Goal: Transaction & Acquisition: Register for event/course

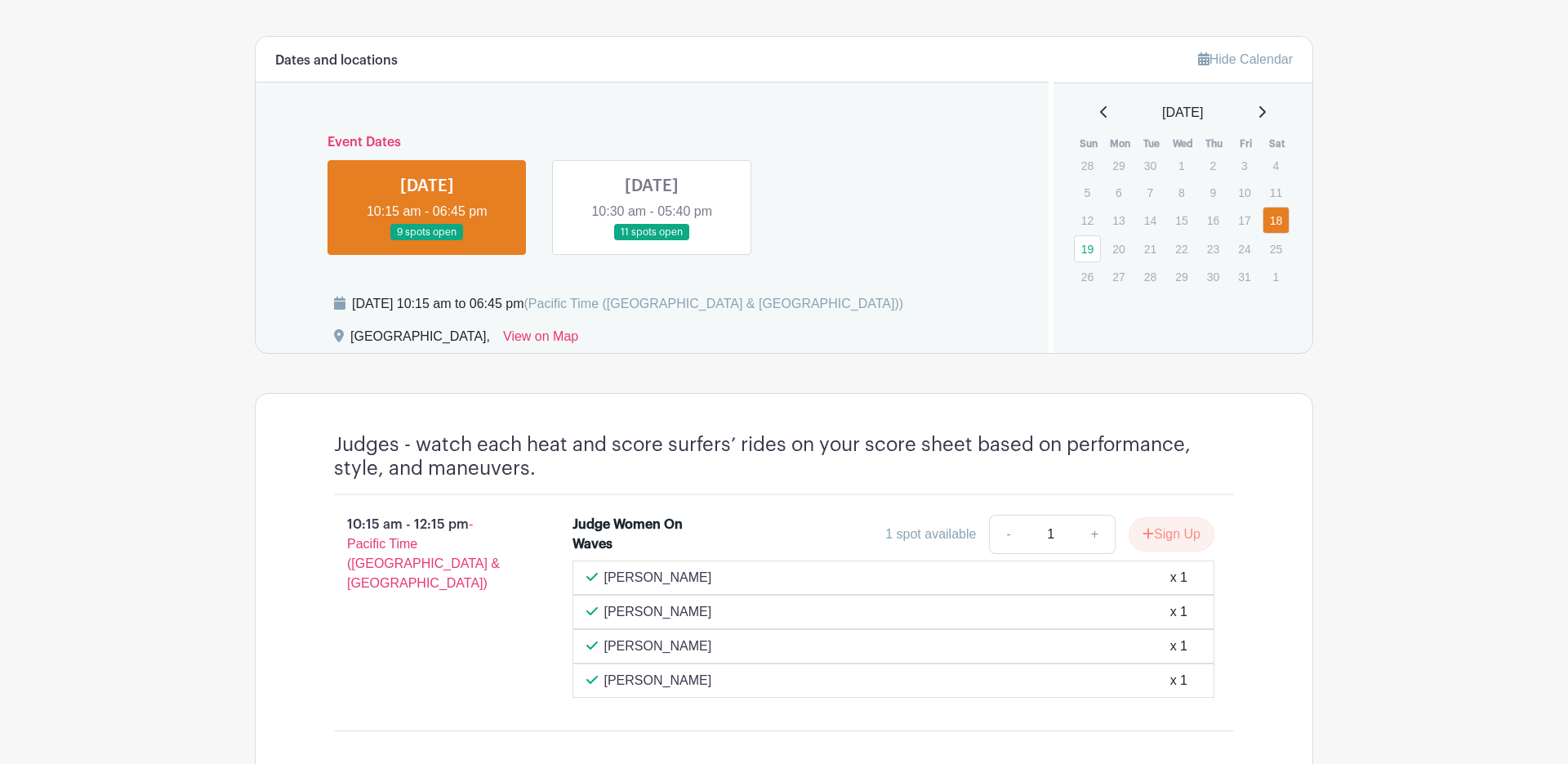
scroll to position [724, 0]
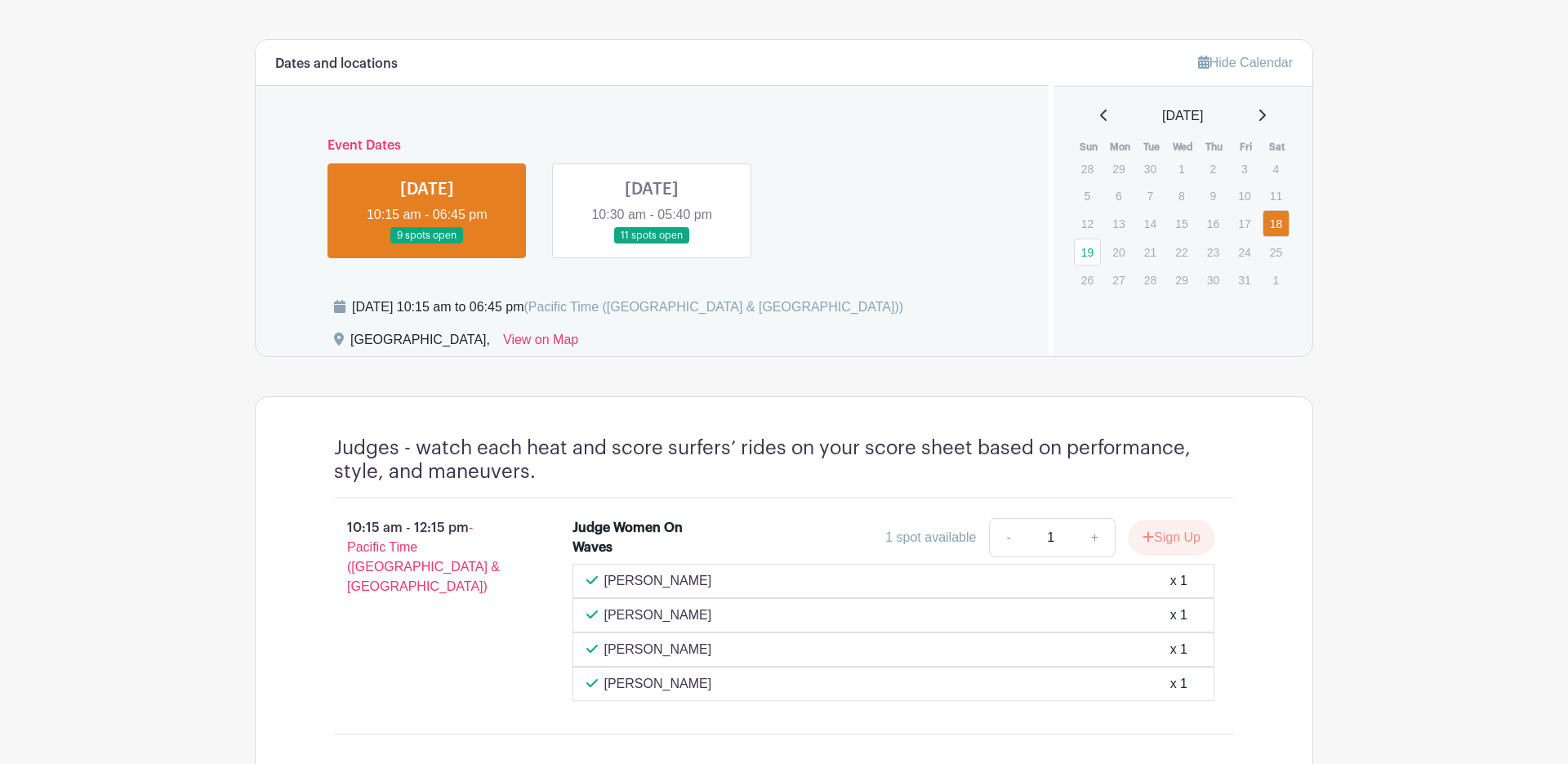
click at [652, 244] on link at bounding box center [652, 244] width 0 height 0
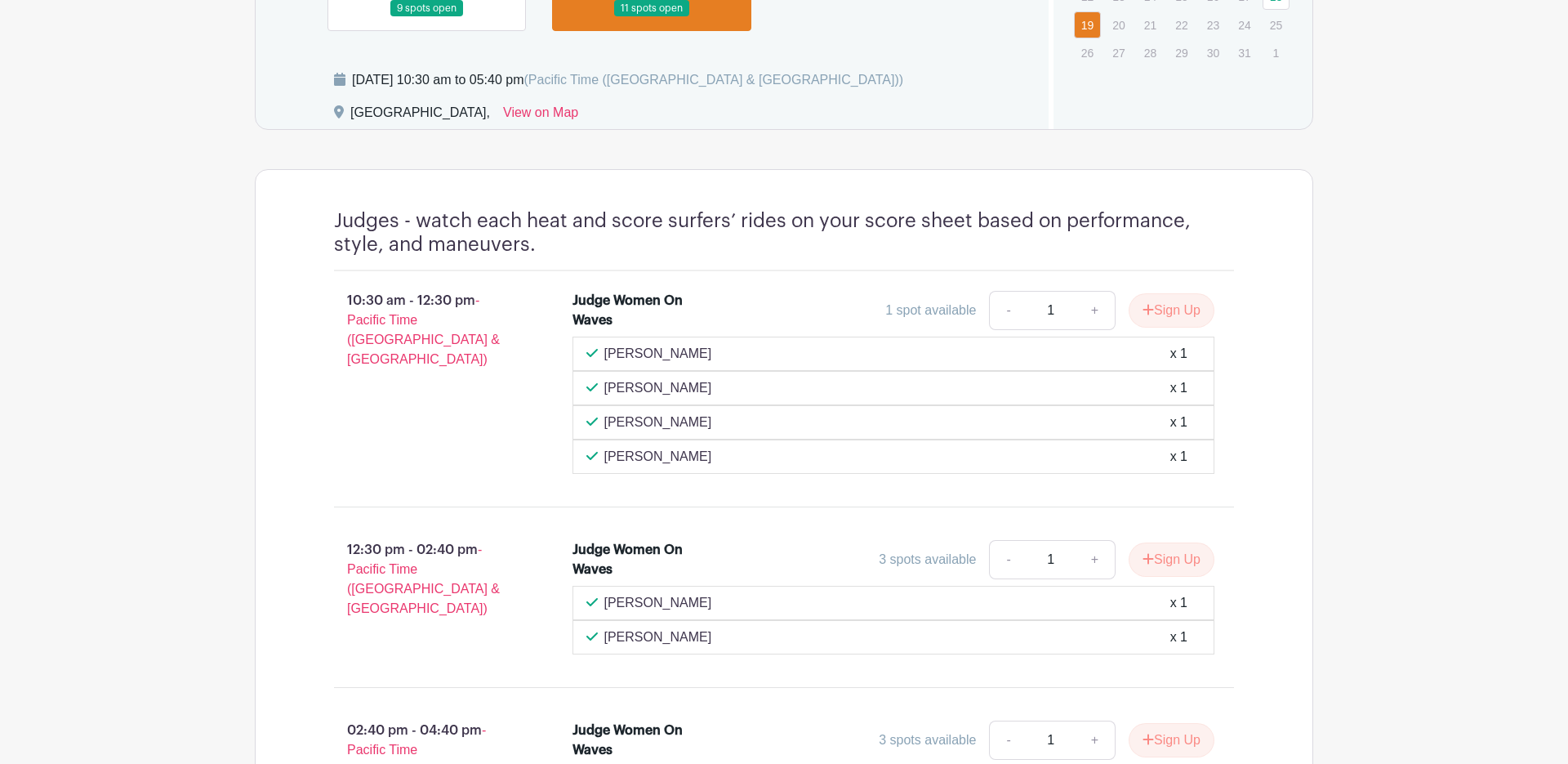
scroll to position [953, 0]
click at [1171, 311] on button "Sign Up" at bounding box center [1171, 309] width 86 height 35
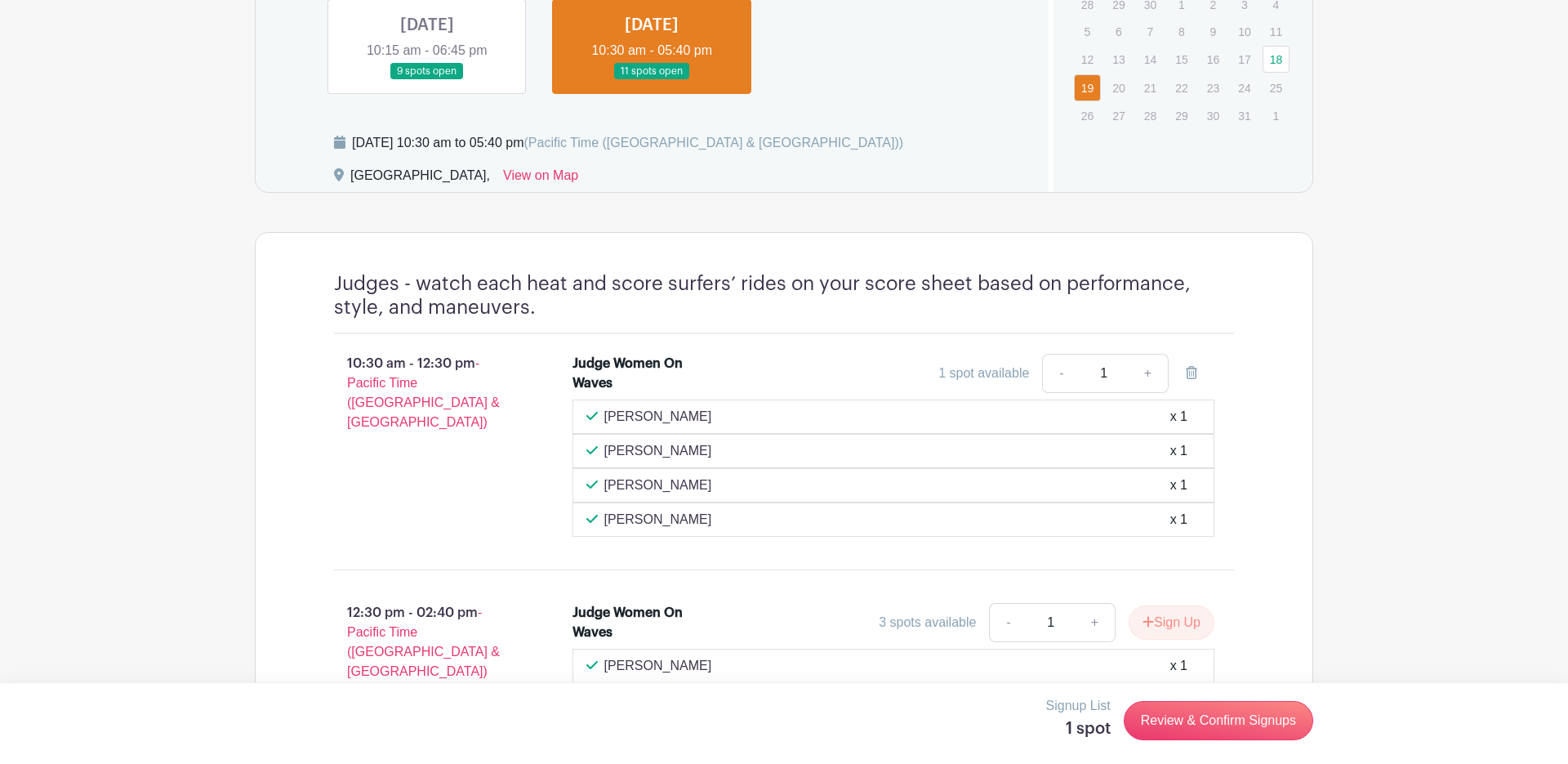
scroll to position [888, 0]
click at [1213, 728] on link "Review & Confirm Signups" at bounding box center [1219, 720] width 190 height 40
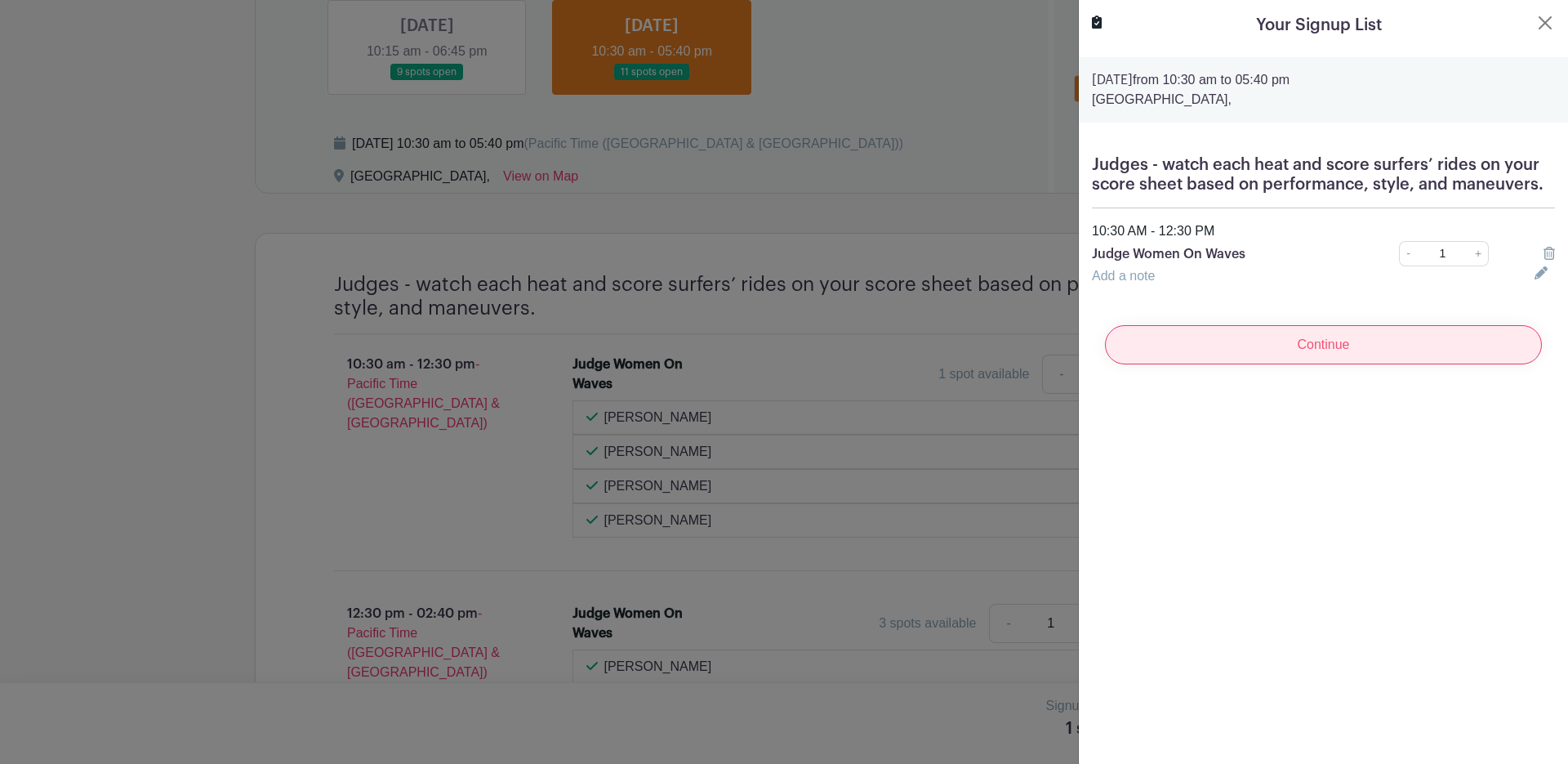
click at [1257, 335] on input "Continue" at bounding box center [1324, 345] width 437 height 40
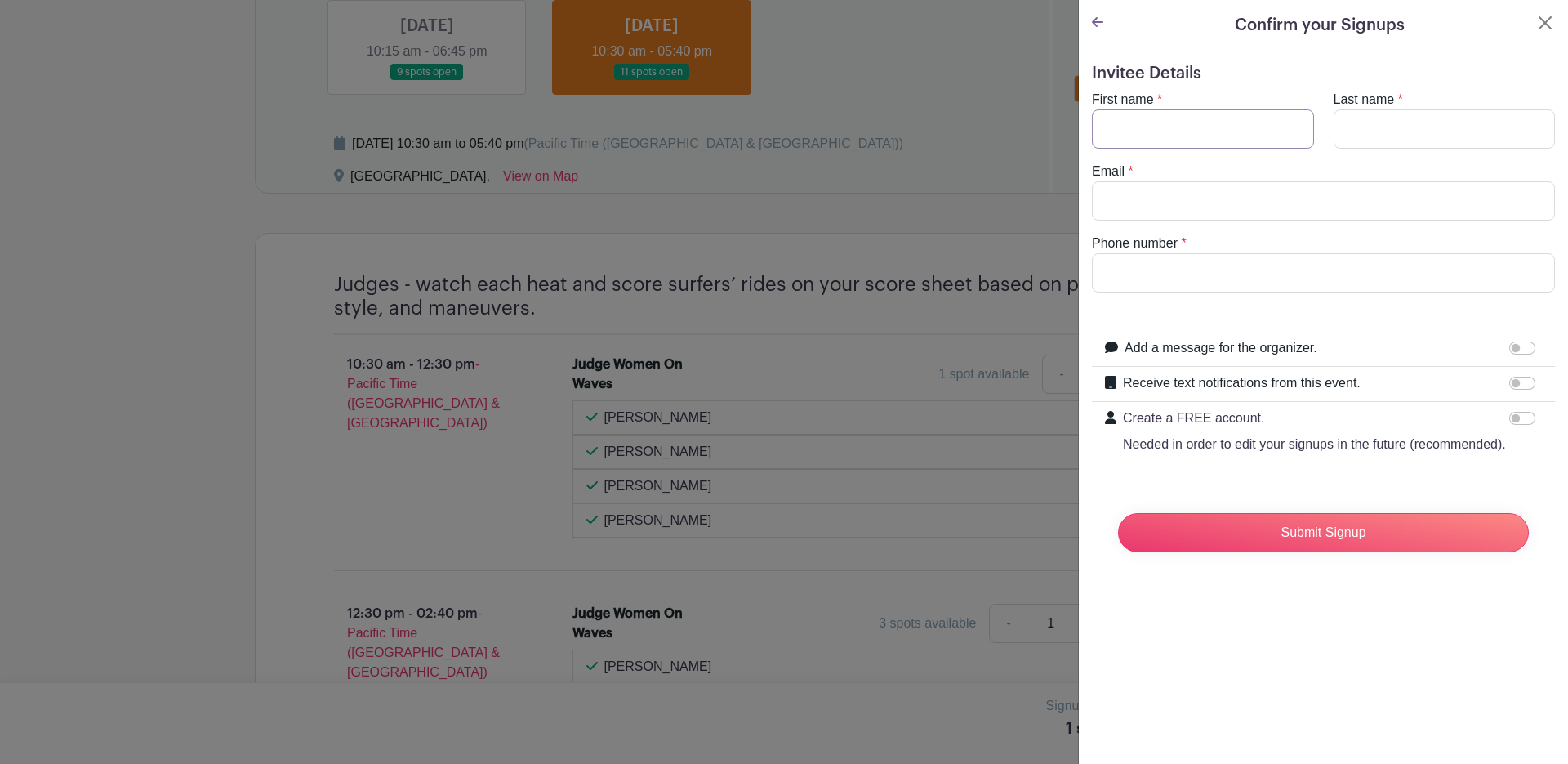
click at [1121, 130] on input "First name" at bounding box center [1203, 130] width 223 height 40
type input "[PERSON_NAME]"
click at [1365, 127] on input "Last name" at bounding box center [1444, 130] width 223 height 40
type input "Sanico"
click at [1107, 204] on input "Email" at bounding box center [1324, 201] width 463 height 40
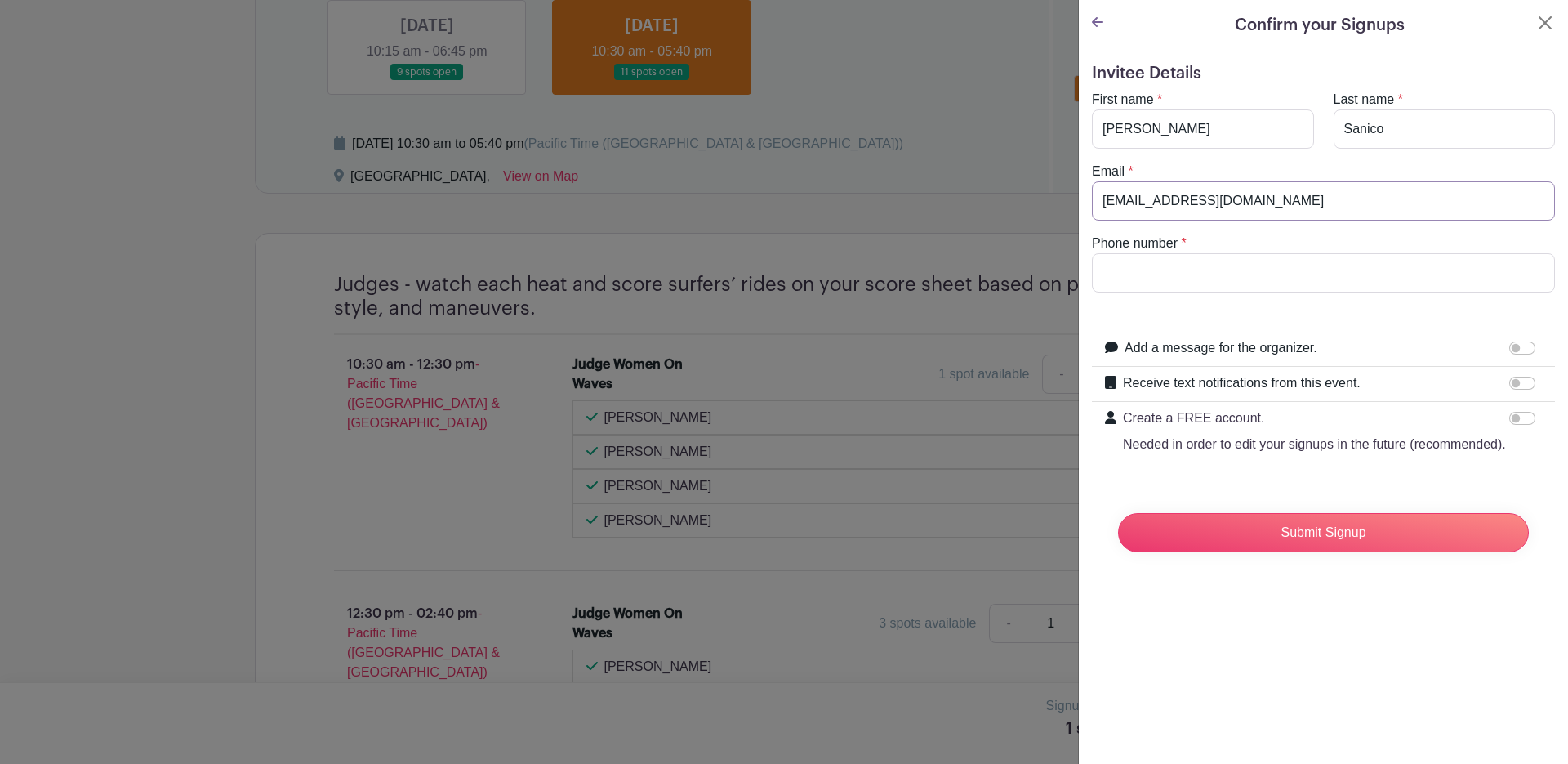
type input "[EMAIL_ADDRESS][DOMAIN_NAME]"
click at [1124, 268] on input "Phone number" at bounding box center [1324, 273] width 463 height 40
type input "8318990850"
click at [1286, 519] on input "Submit Signup" at bounding box center [1323, 532] width 411 height 40
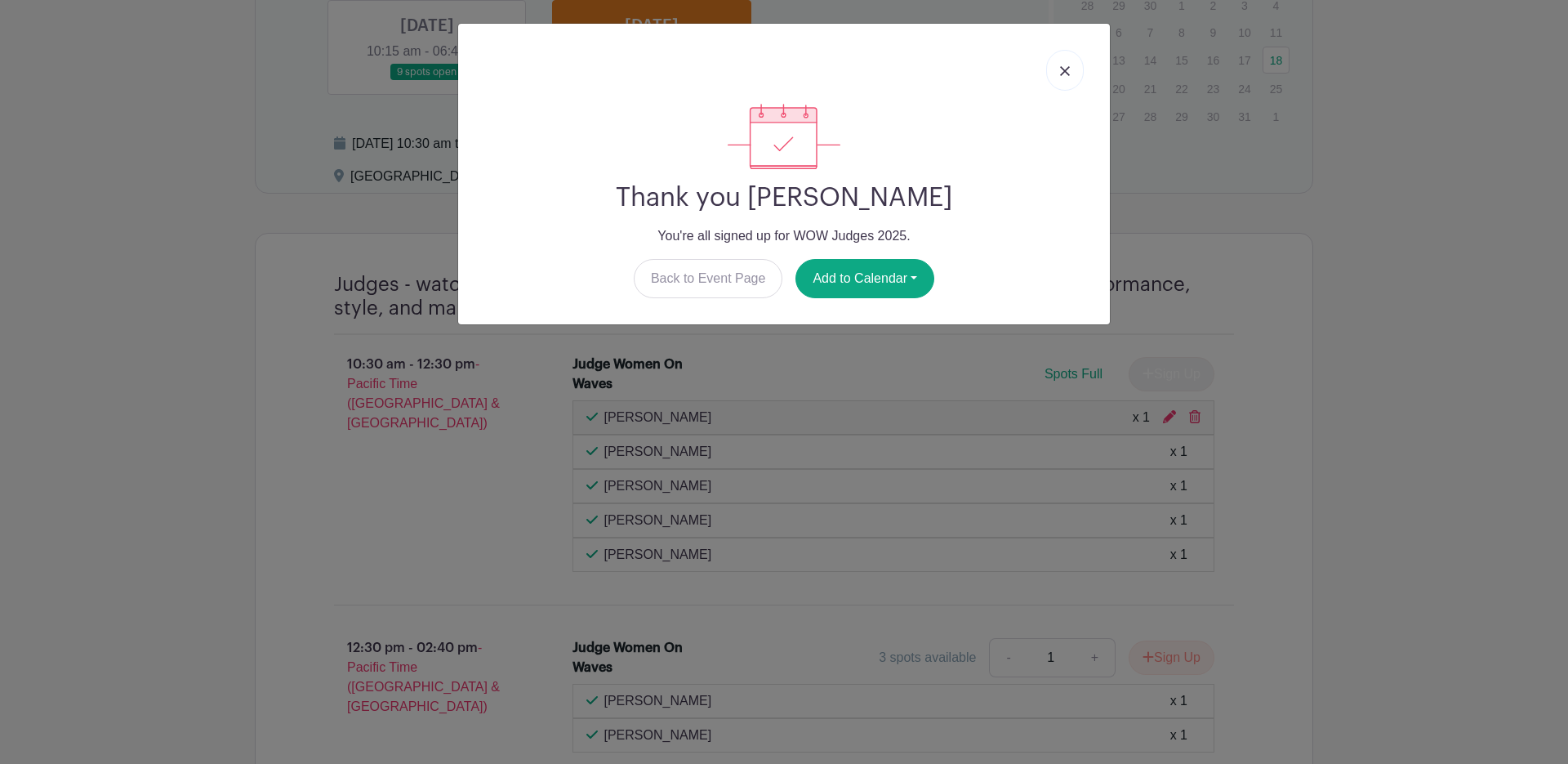
click at [1050, 339] on div "Thank you [PERSON_NAME] You're all signed up for WOW Judges 2025. Back to Event…" at bounding box center [784, 382] width 1568 height 764
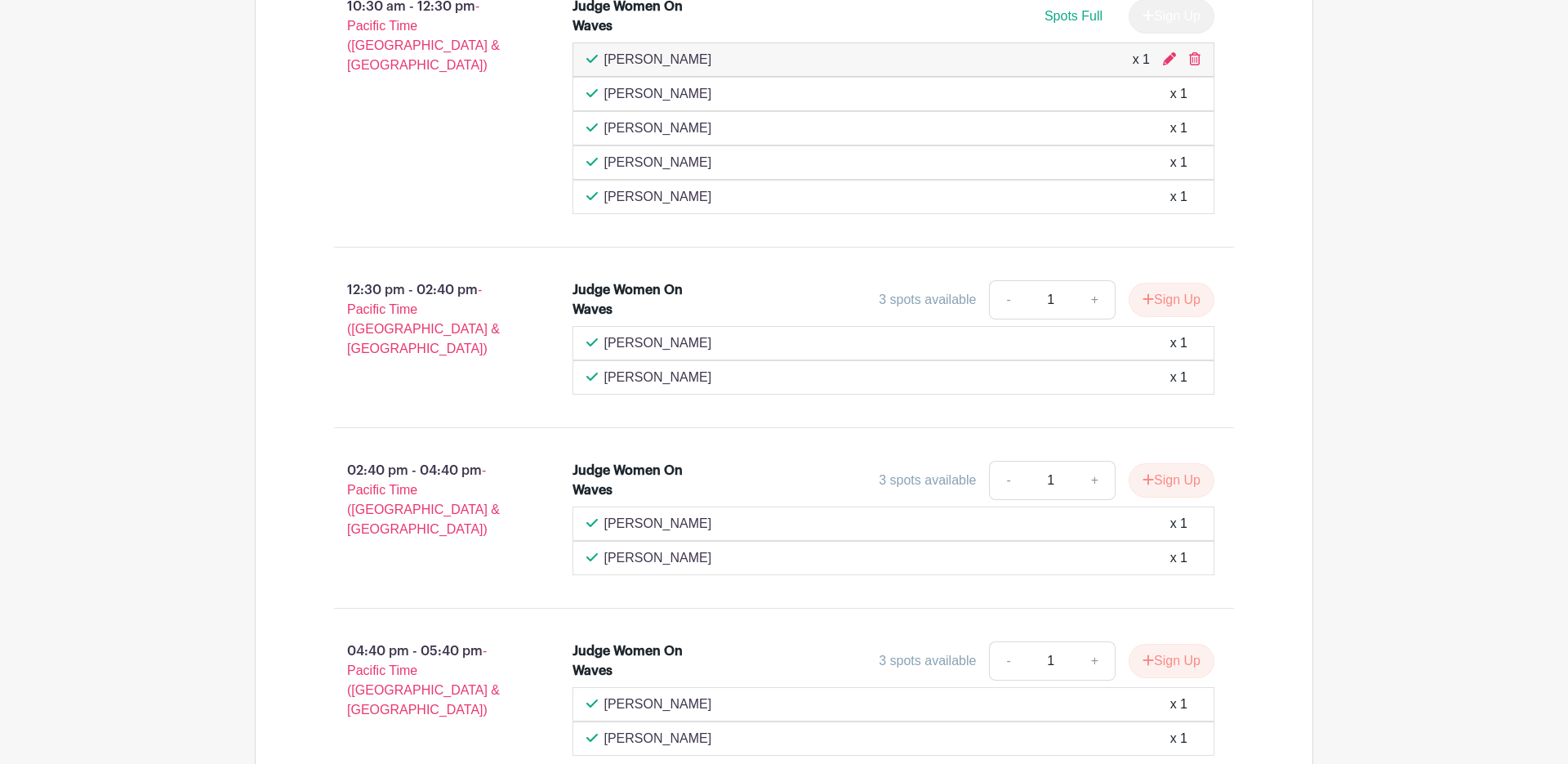
scroll to position [1215, 0]
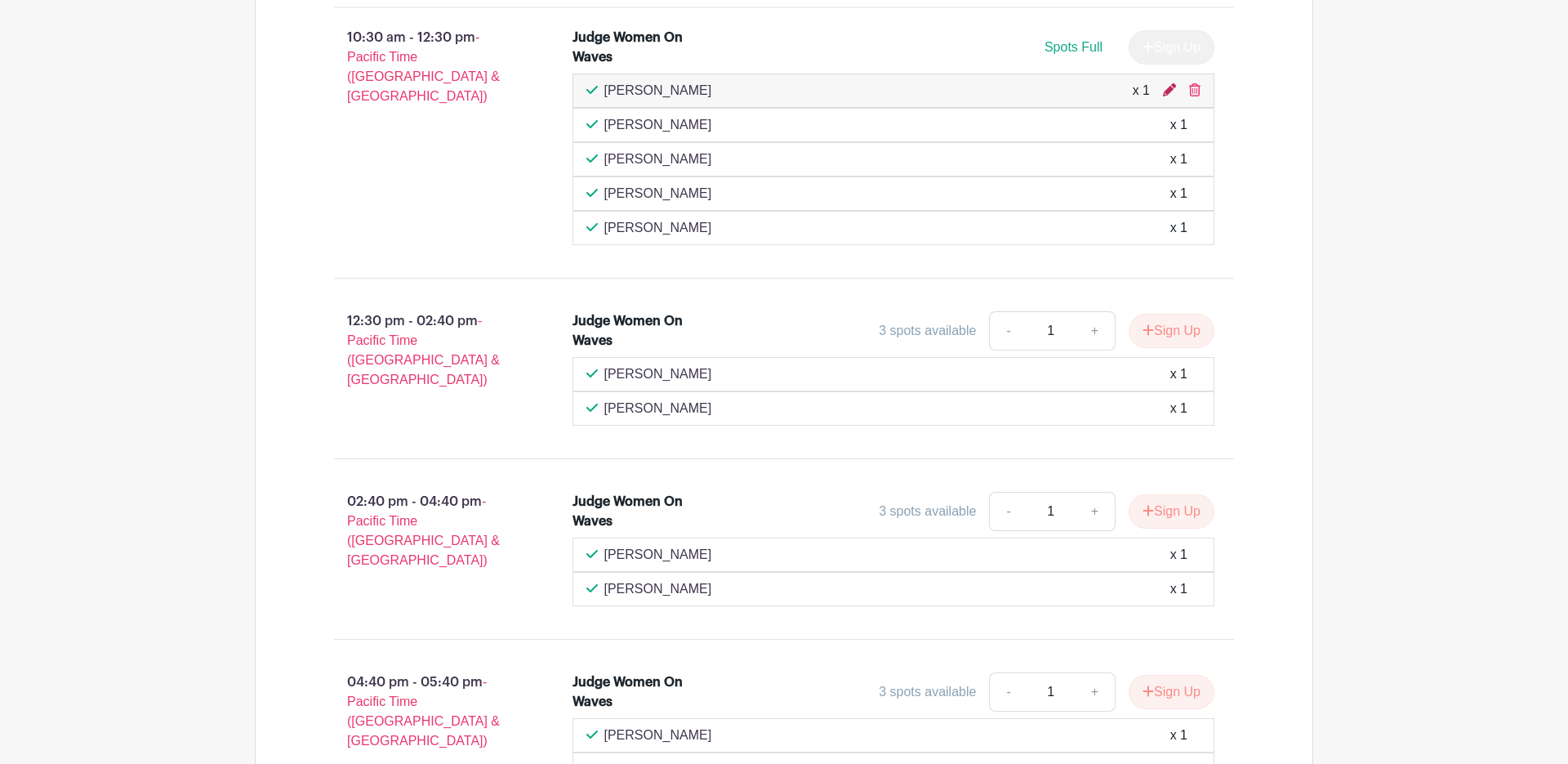
click at [1167, 87] on icon at bounding box center [1169, 89] width 13 height 13
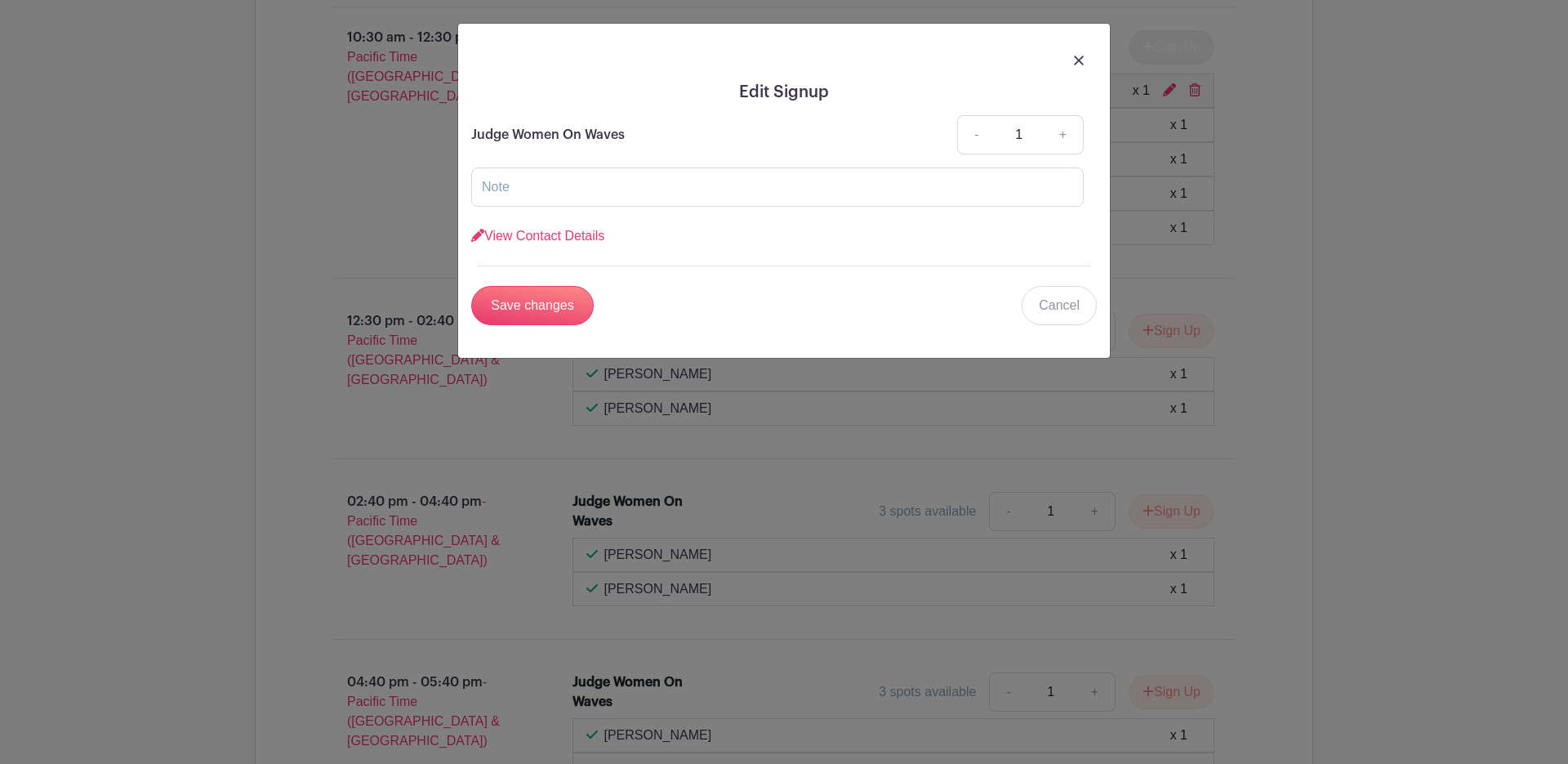
click at [1082, 55] on img at bounding box center [1079, 60] width 10 height 10
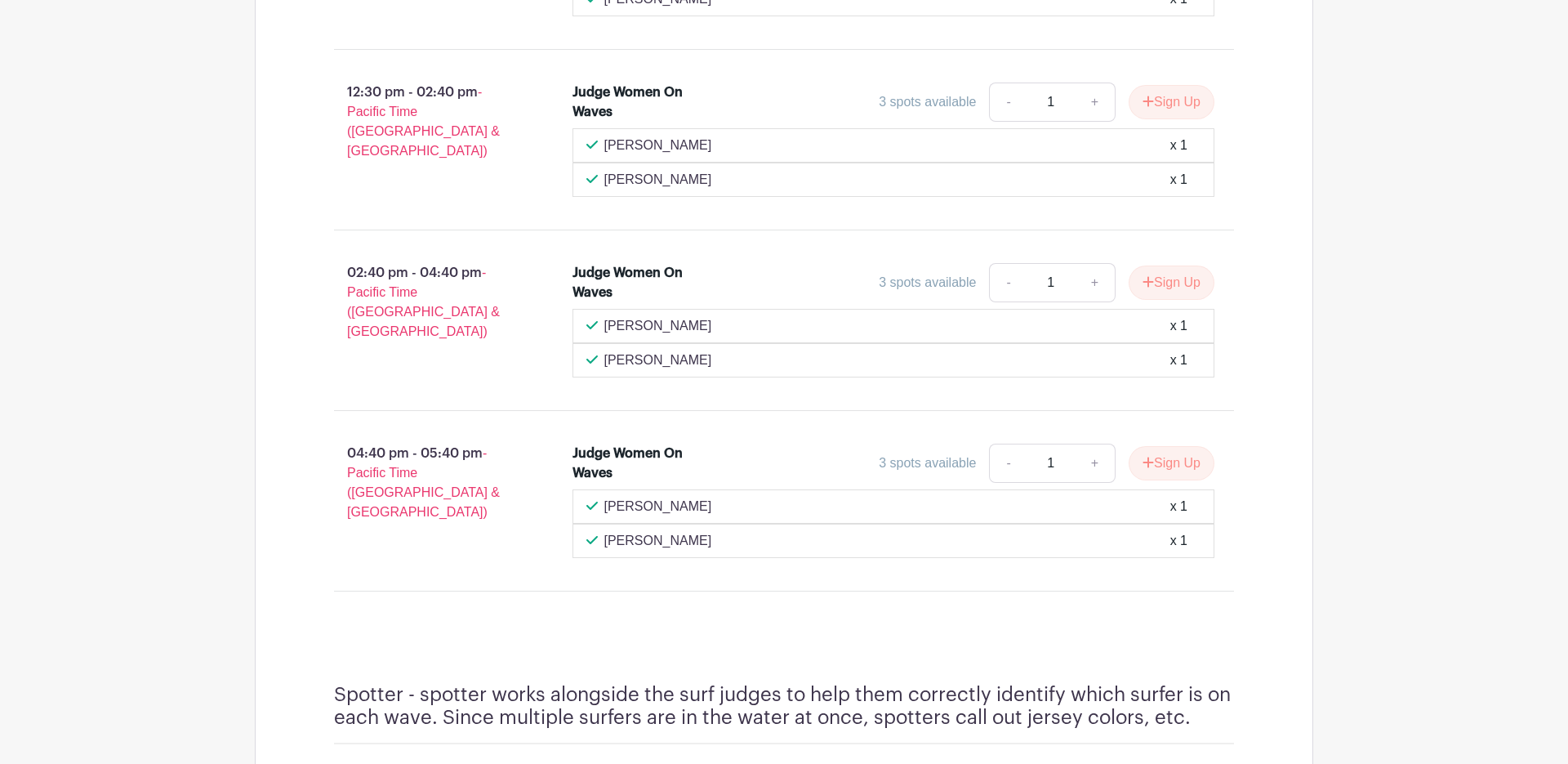
scroll to position [1411, 0]
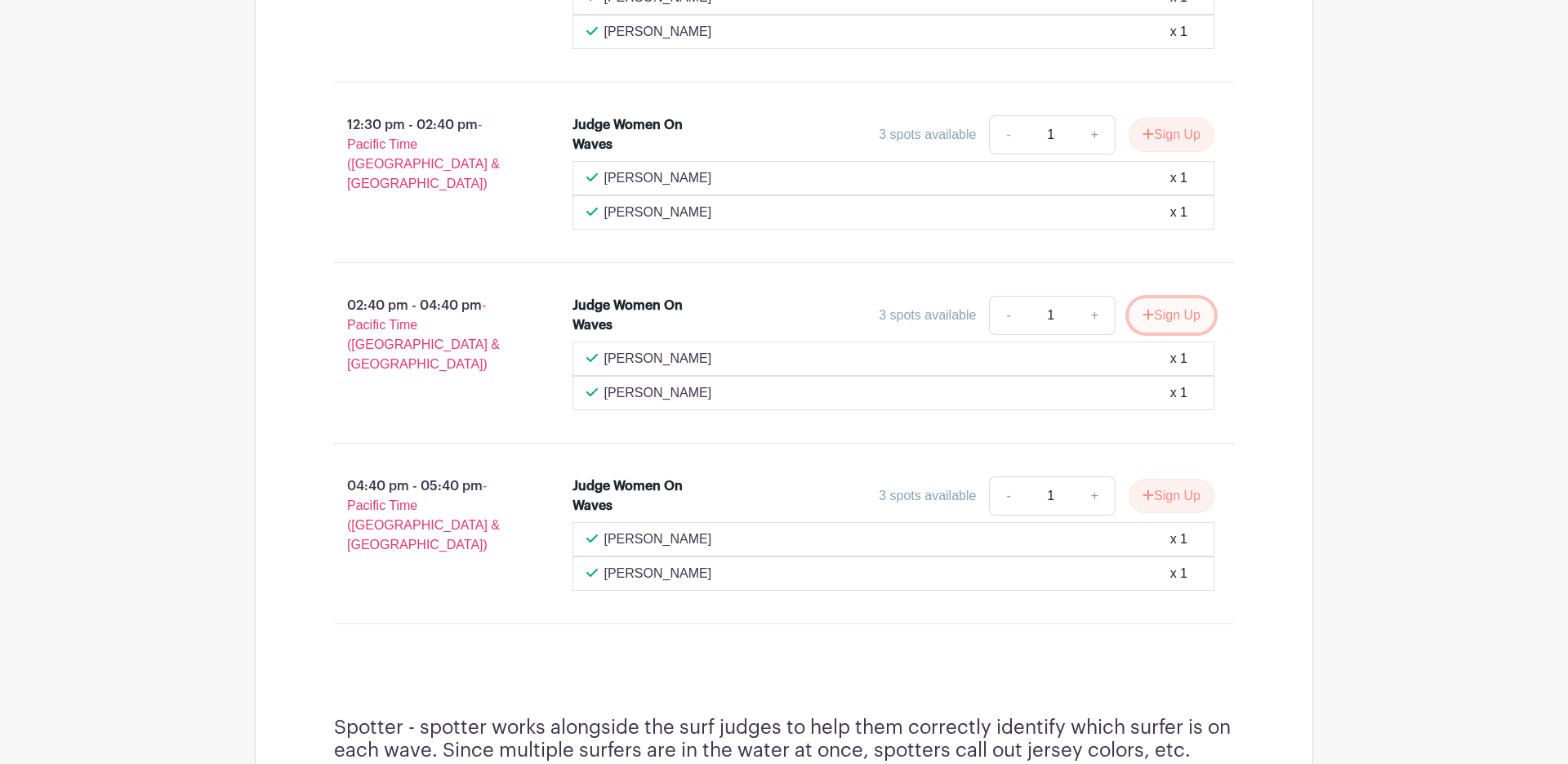
click at [1157, 312] on button "Sign Up" at bounding box center [1171, 315] width 86 height 35
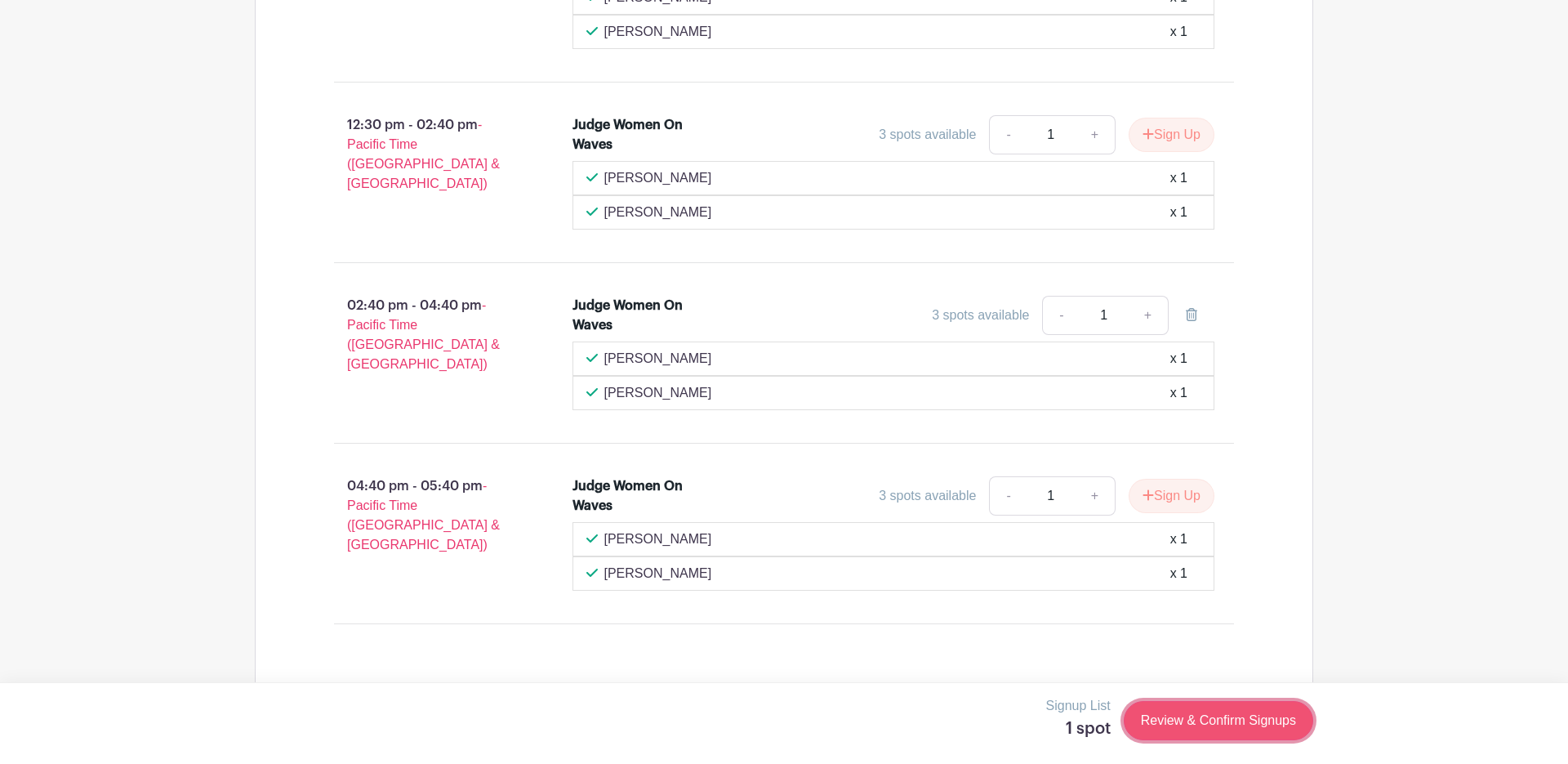
click at [1193, 715] on link "Review & Confirm Signups" at bounding box center [1219, 720] width 190 height 40
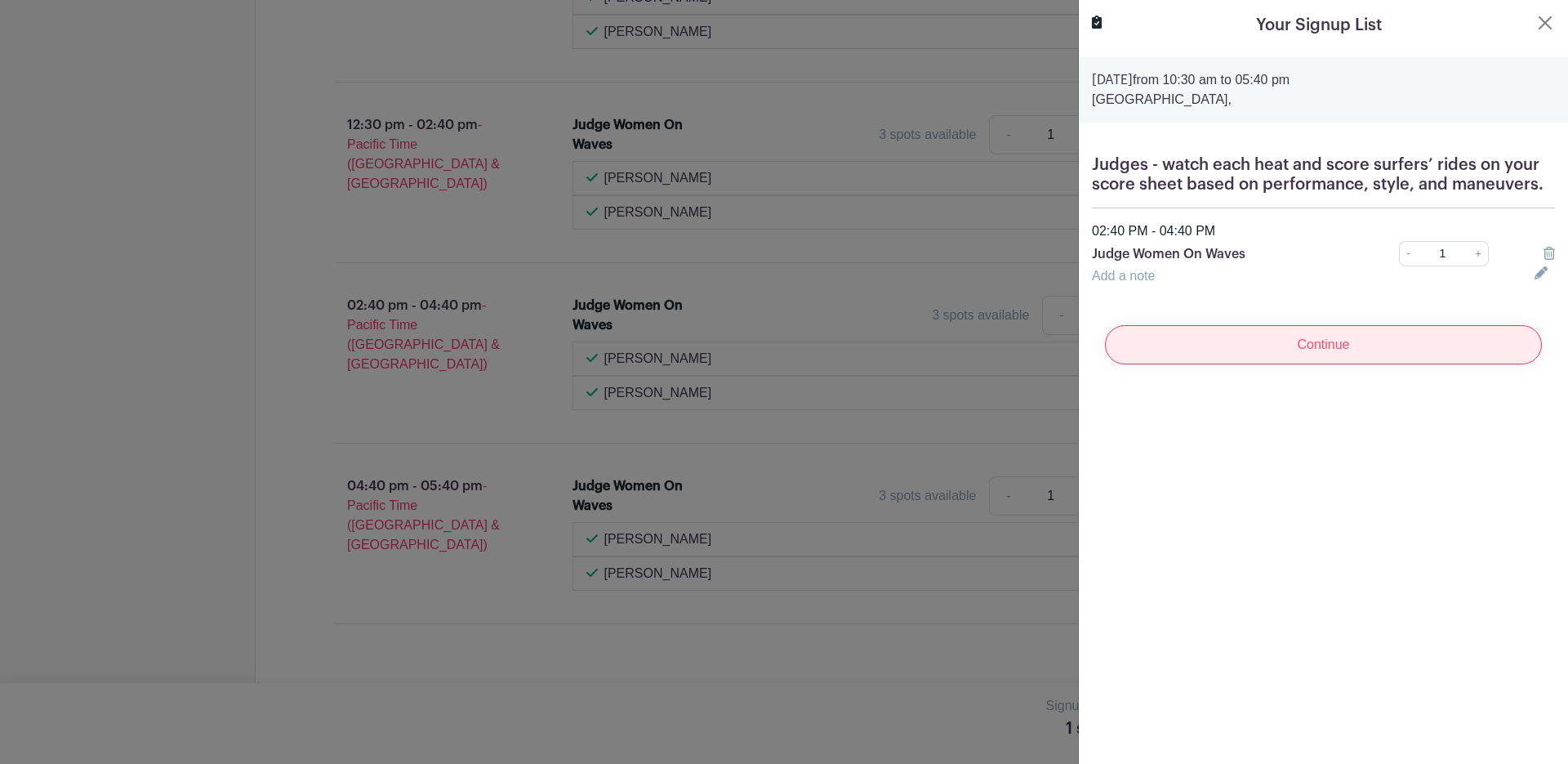
click at [1282, 348] on input "Continue" at bounding box center [1324, 345] width 437 height 40
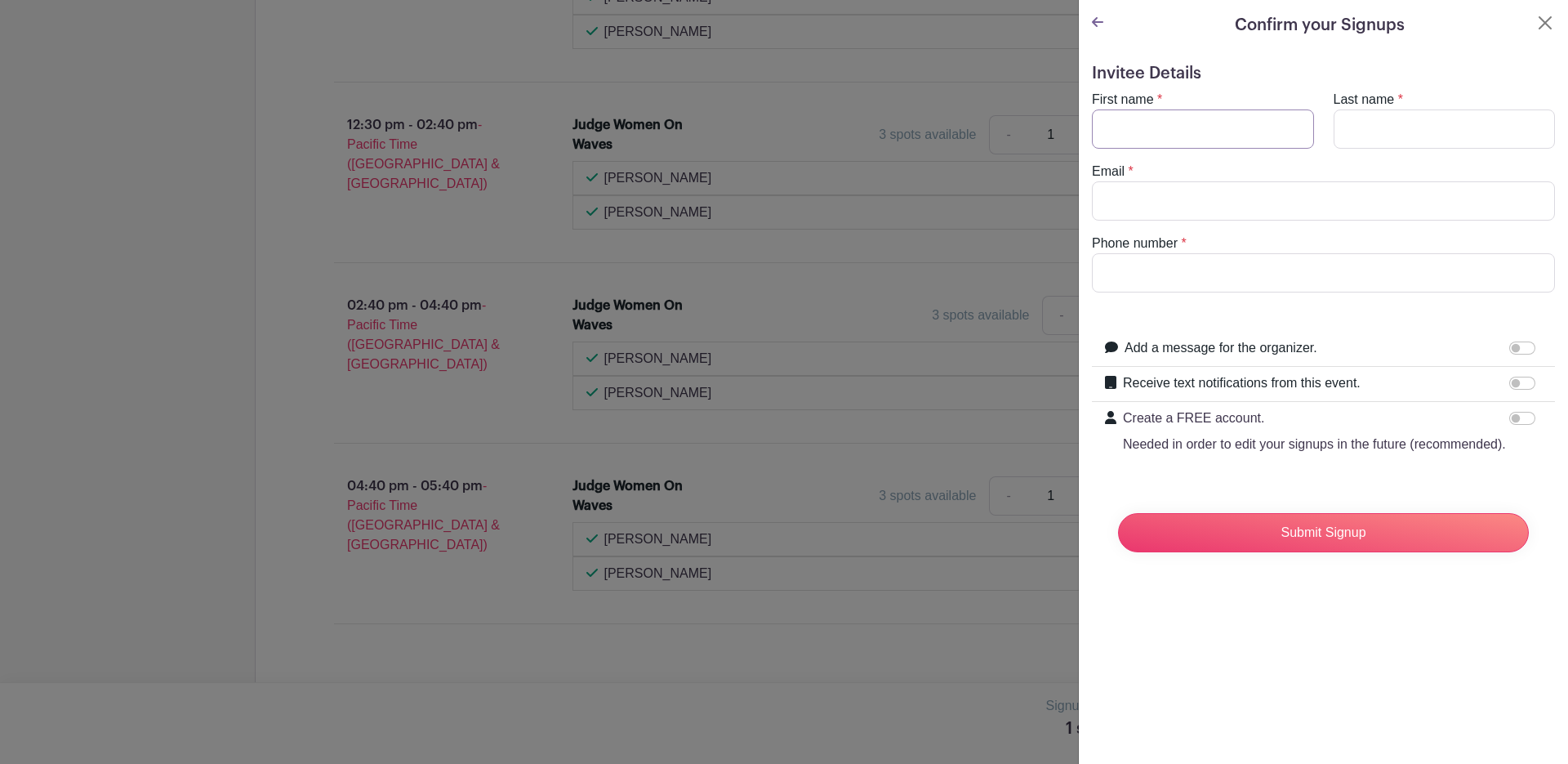
click at [1115, 131] on input "First name" at bounding box center [1203, 130] width 223 height 40
type input "[PERSON_NAME]"
click at [1349, 133] on input "Last name" at bounding box center [1444, 130] width 223 height 40
type input "Sanico"
click at [1105, 198] on input "Email" at bounding box center [1324, 201] width 463 height 40
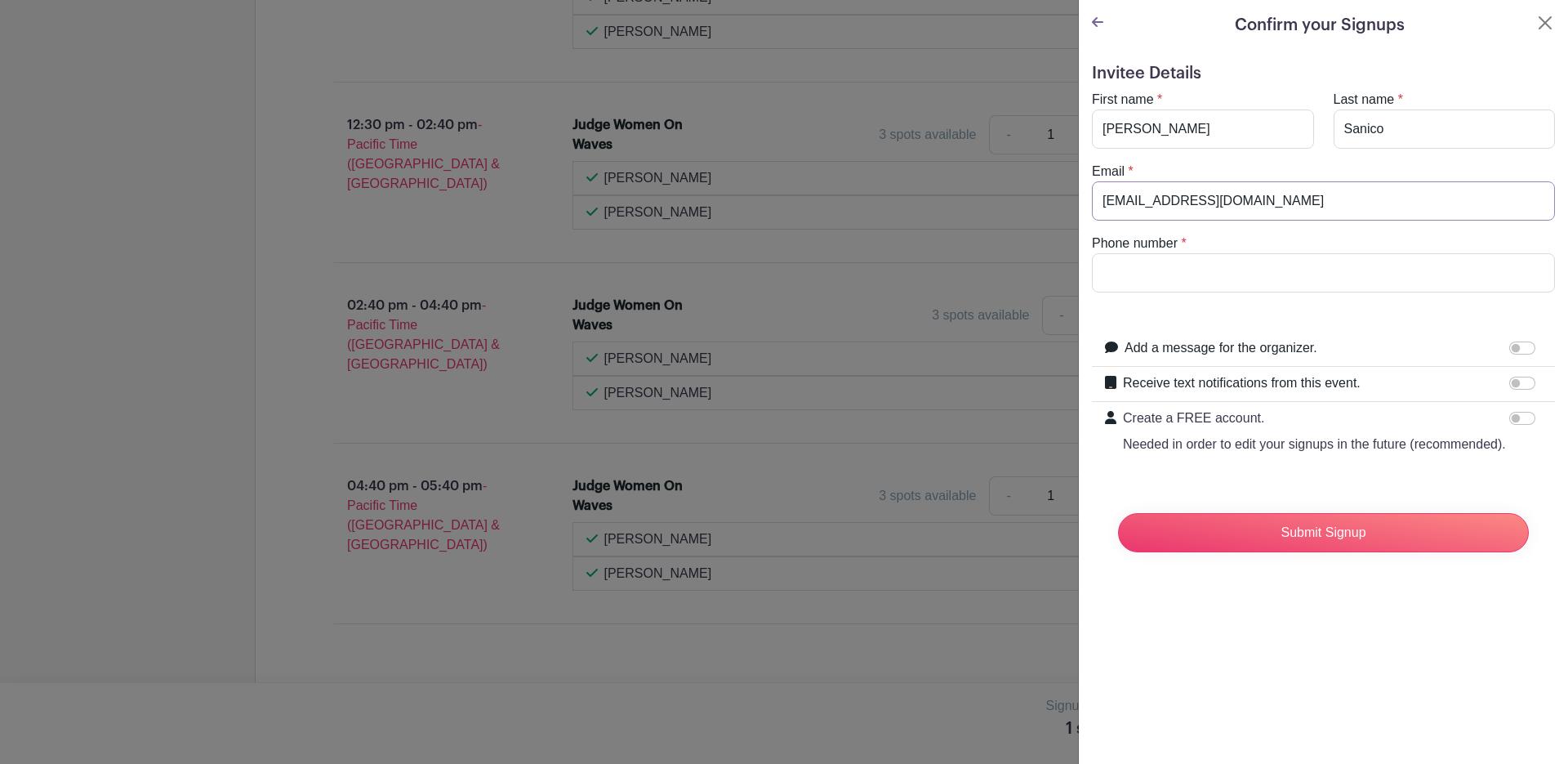
type input "[EMAIL_ADDRESS][DOMAIN_NAME]"
click at [1112, 261] on input "Phone number" at bounding box center [1324, 273] width 463 height 40
type input "8318990850"
click at [1158, 527] on input "Submit Signup" at bounding box center [1323, 532] width 411 height 40
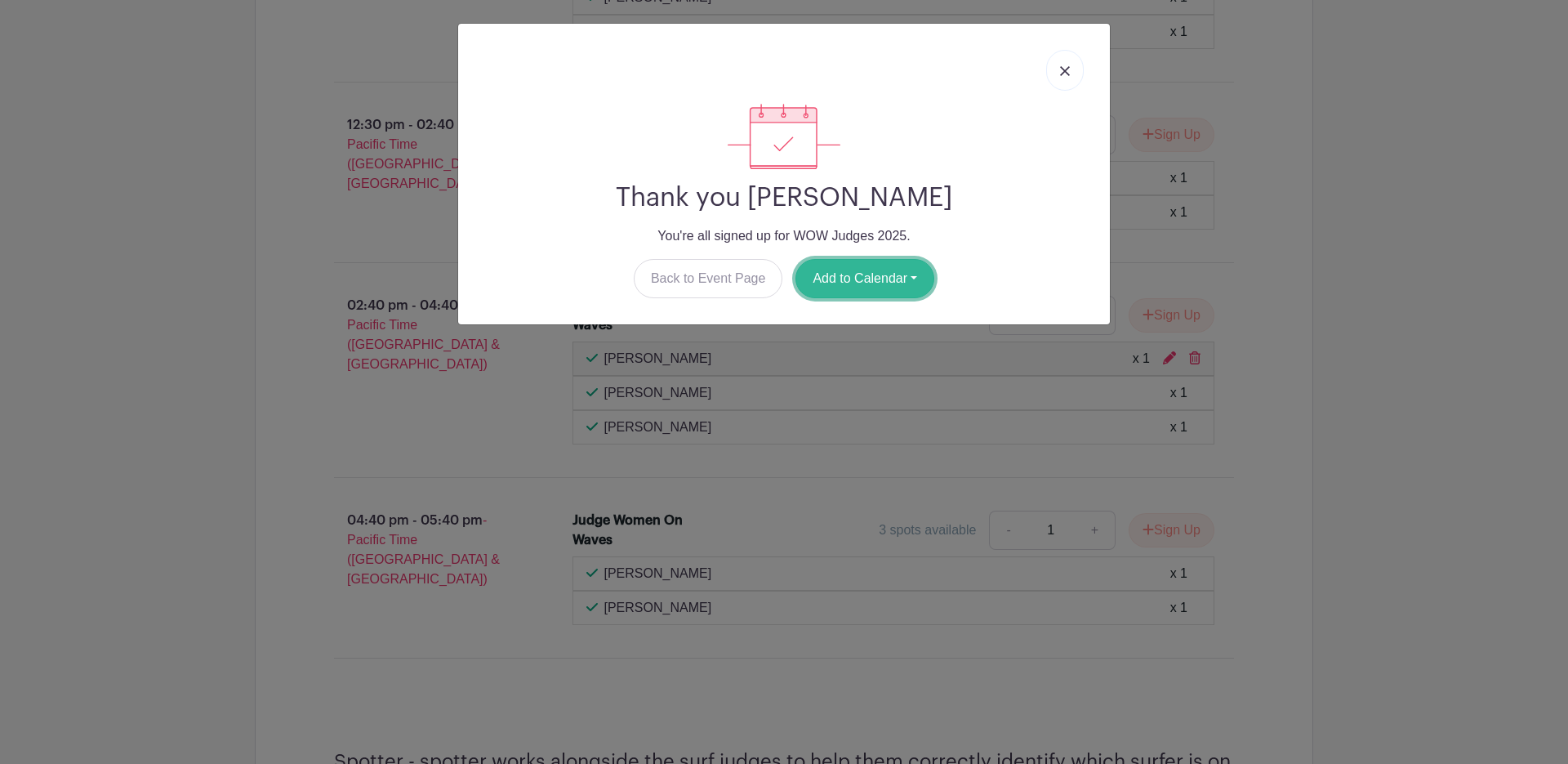
click at [862, 272] on button "Add to Calendar" at bounding box center [865, 279] width 138 height 40
click at [729, 277] on link "Back to Event Page" at bounding box center [708, 279] width 149 height 40
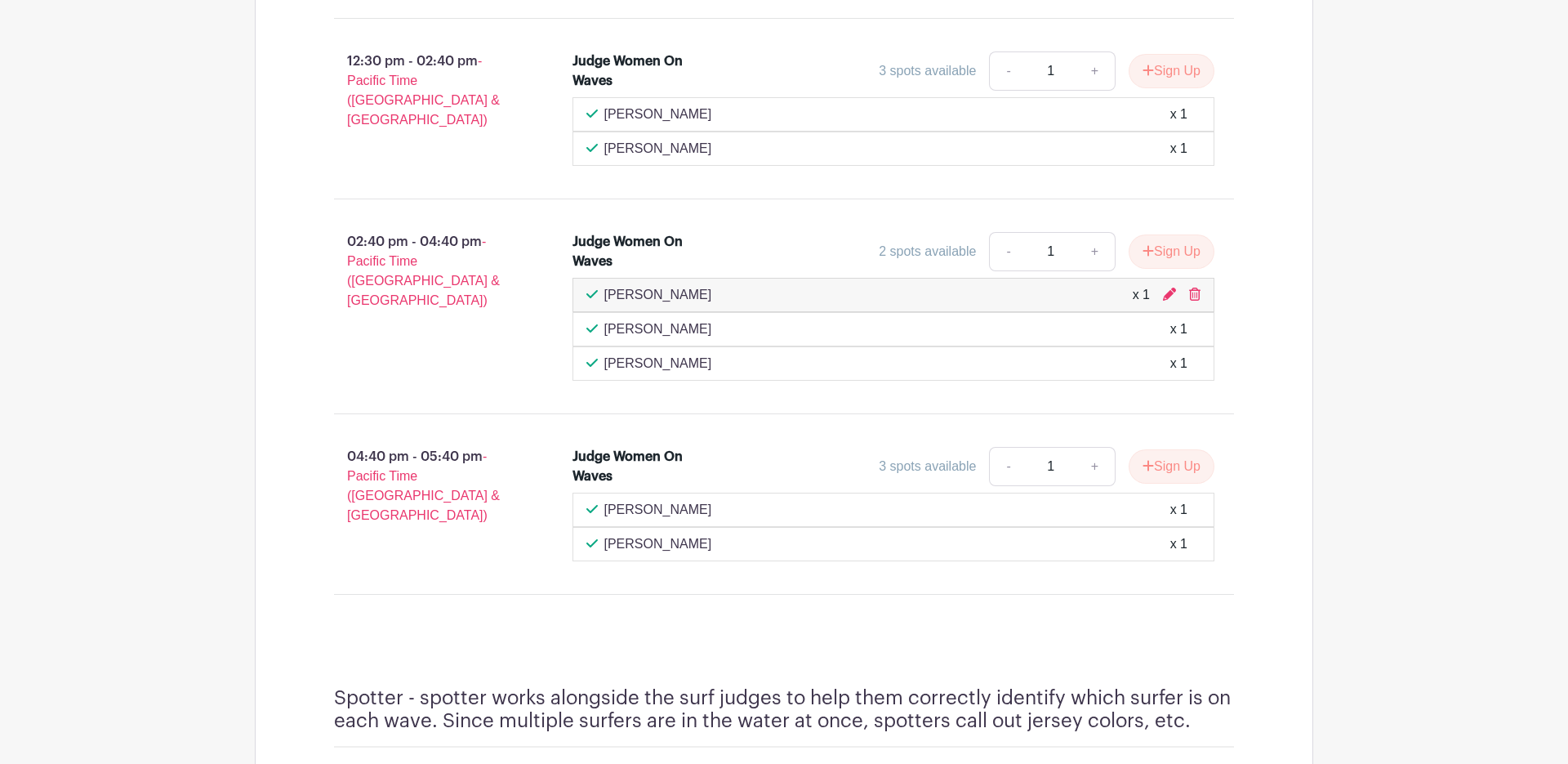
scroll to position [1477, 0]
click at [1168, 469] on button "Sign Up" at bounding box center [1171, 464] width 86 height 35
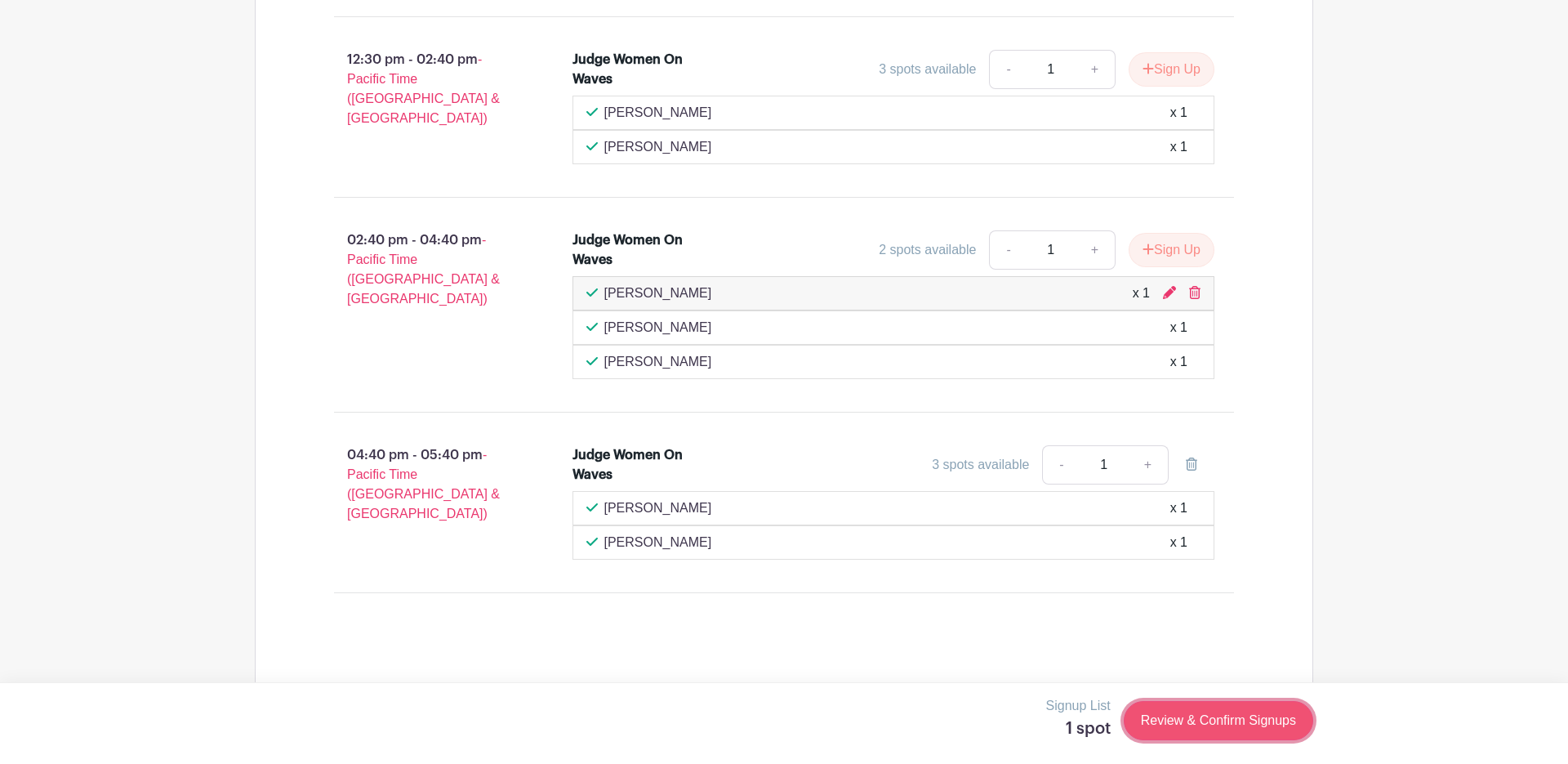
click at [1159, 719] on link "Review & Confirm Signups" at bounding box center [1219, 720] width 190 height 40
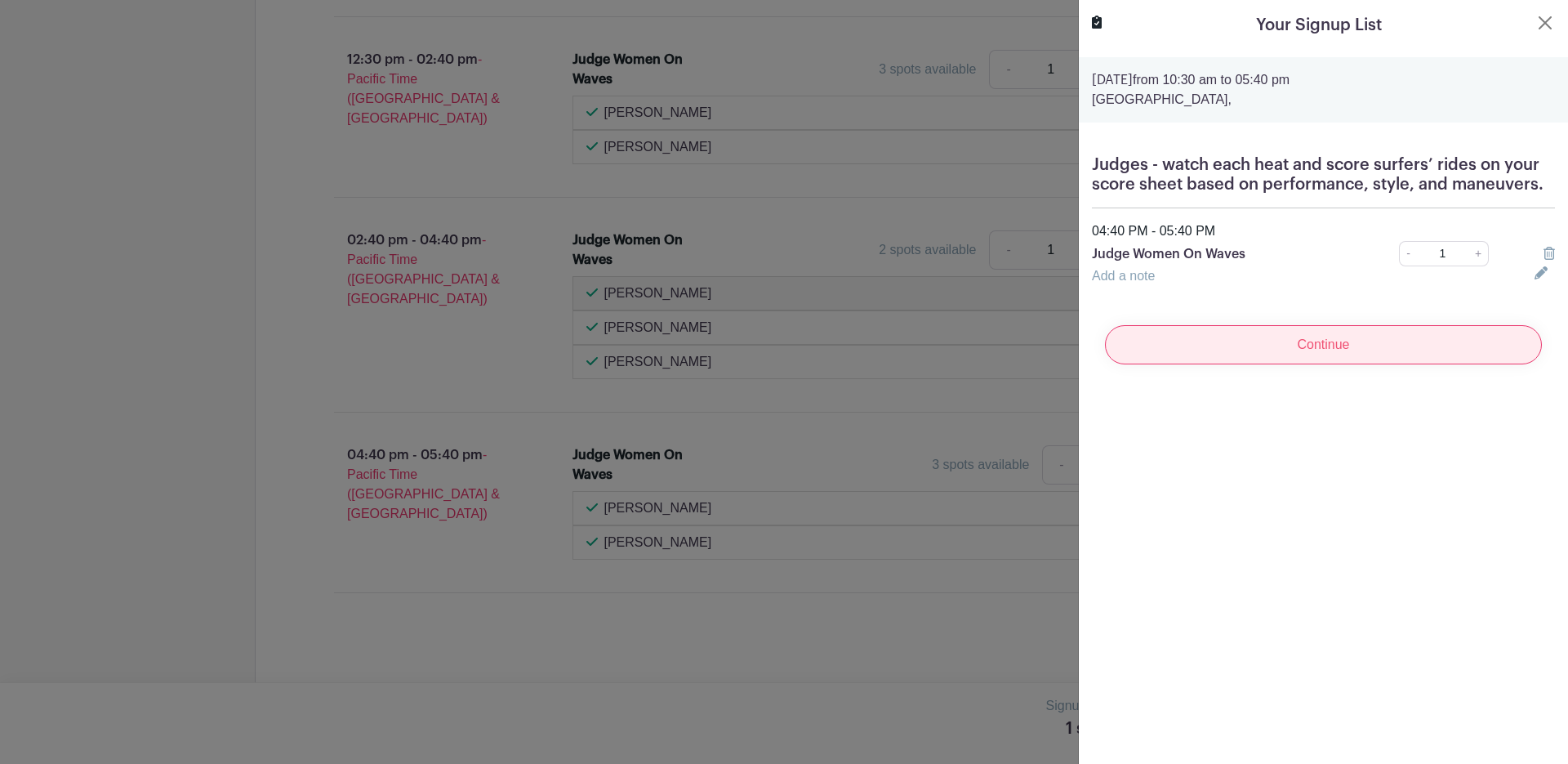
click at [1224, 346] on input "Continue" at bounding box center [1324, 345] width 437 height 40
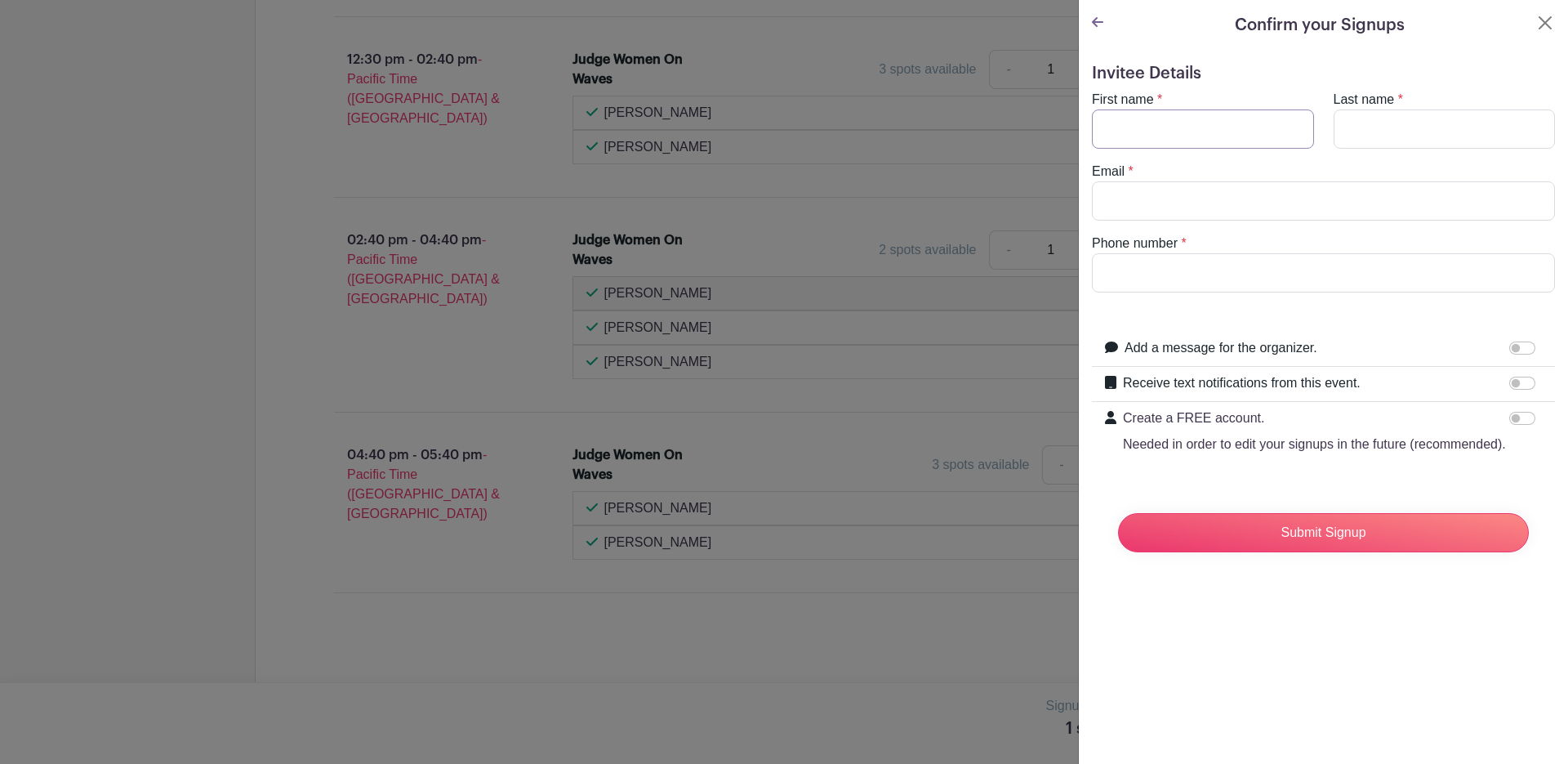
click at [1141, 135] on input "First name" at bounding box center [1203, 130] width 223 height 40
type input "[PERSON_NAME]"
click at [1376, 121] on input "Last name" at bounding box center [1444, 130] width 223 height 40
type input "Sanico"
click at [1124, 201] on input "Email" at bounding box center [1324, 201] width 463 height 40
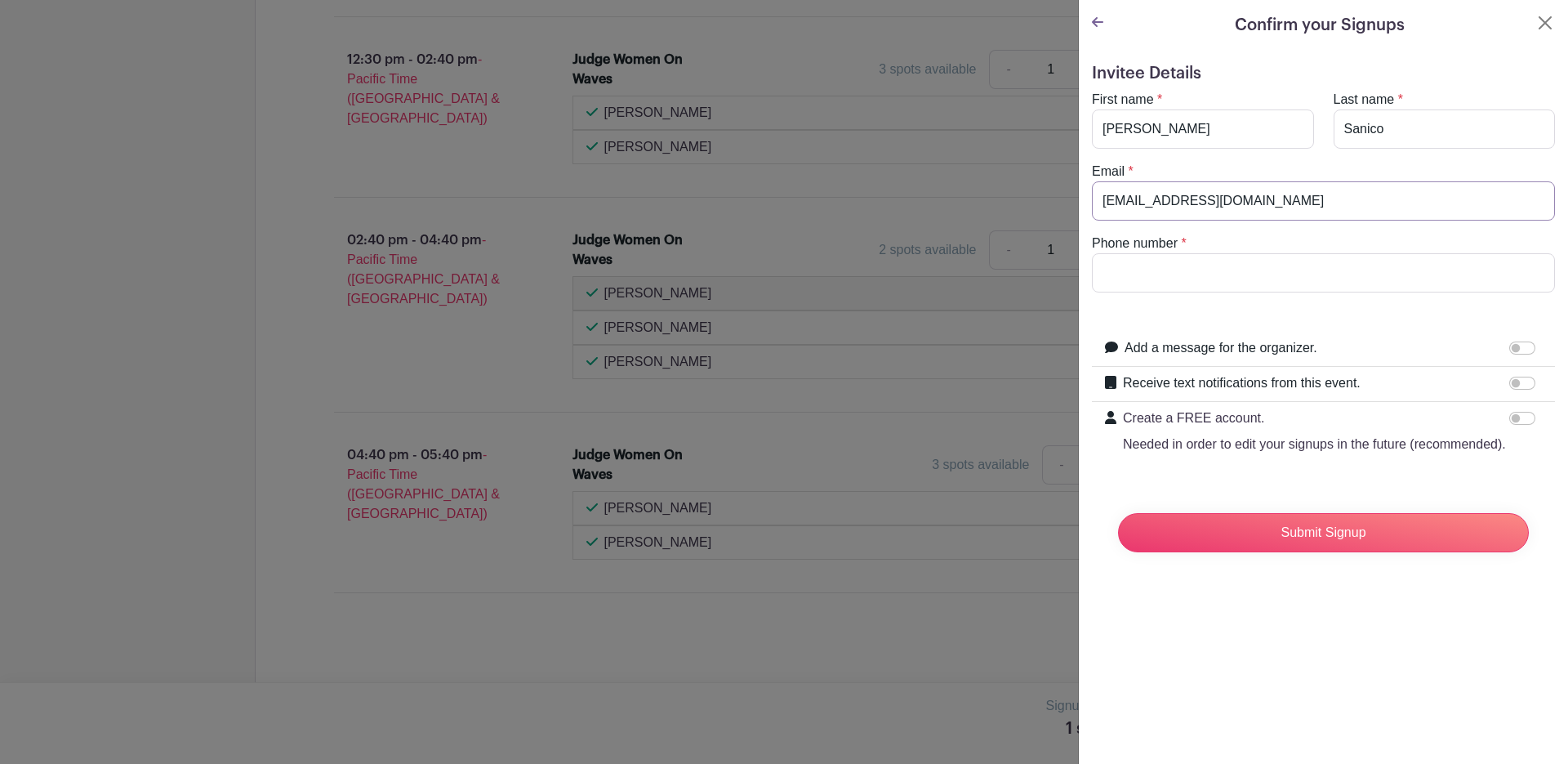
type input "[EMAIL_ADDRESS][DOMAIN_NAME]"
click at [1112, 278] on input "Phone number" at bounding box center [1324, 273] width 463 height 40
type input "8318990850"
click at [1282, 529] on input "Submit Signup" at bounding box center [1323, 532] width 411 height 40
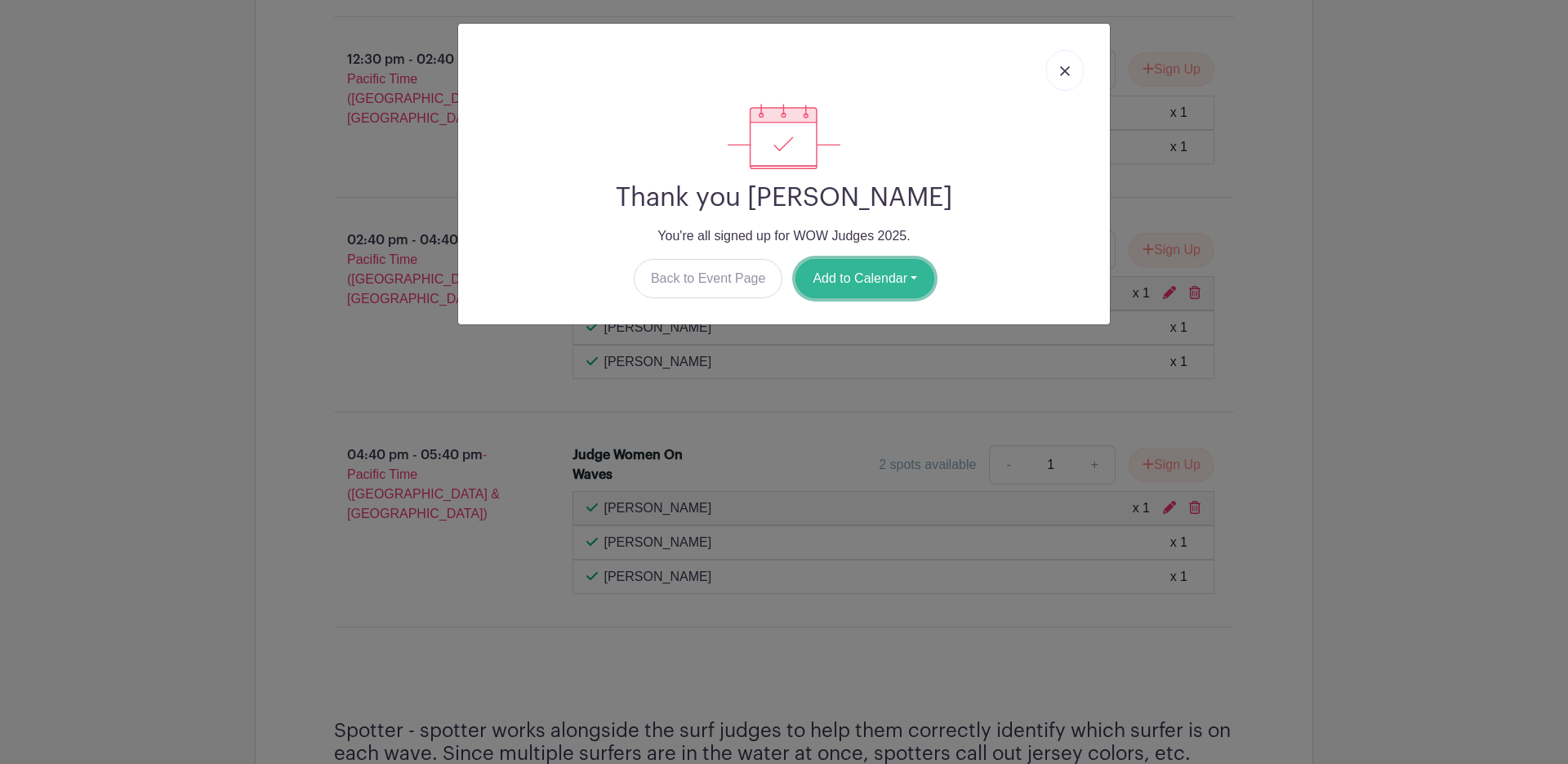
click at [904, 264] on button "Add to Calendar" at bounding box center [865, 279] width 138 height 40
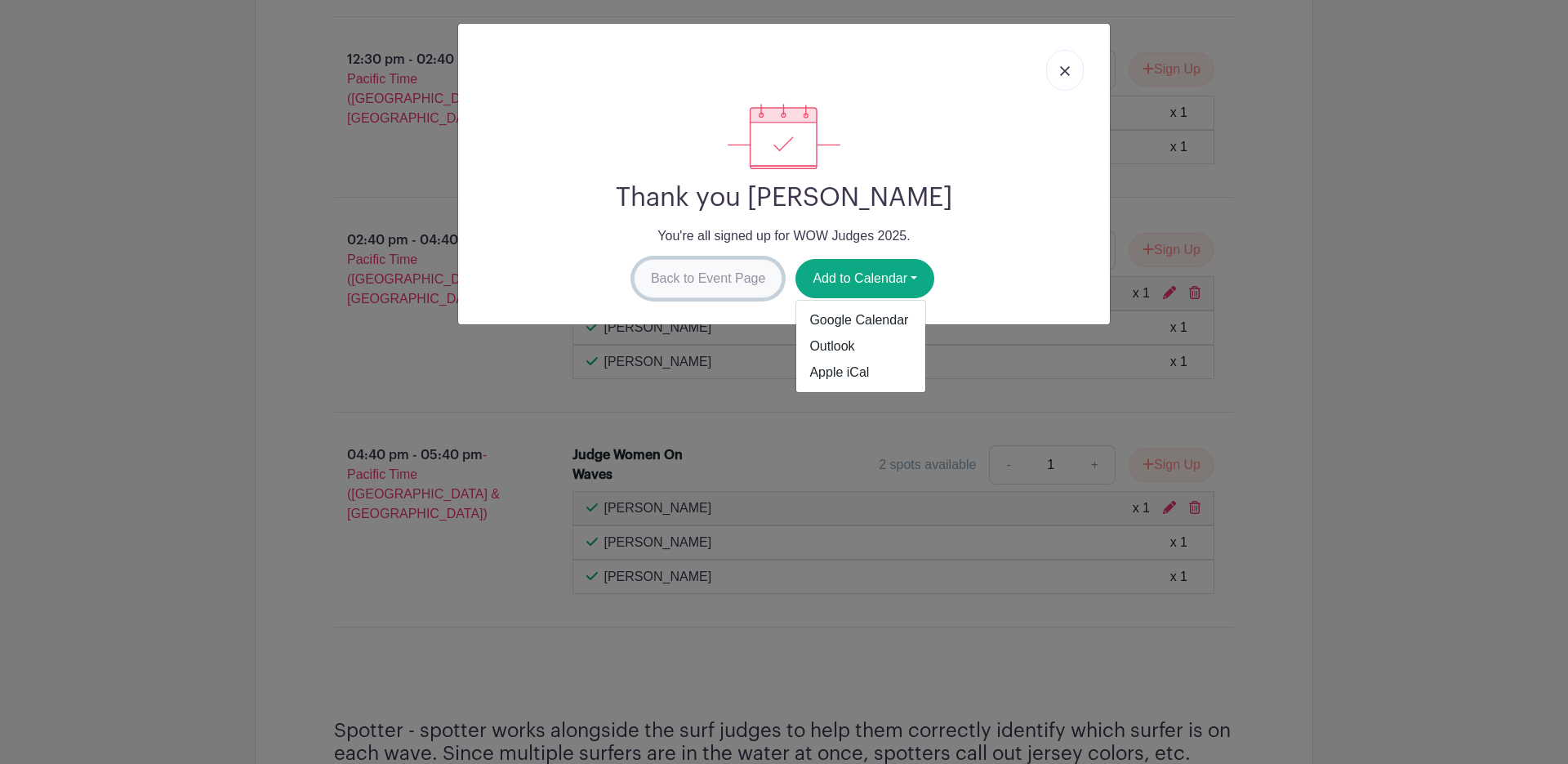
click at [723, 277] on link "Back to Event Page" at bounding box center [708, 279] width 149 height 40
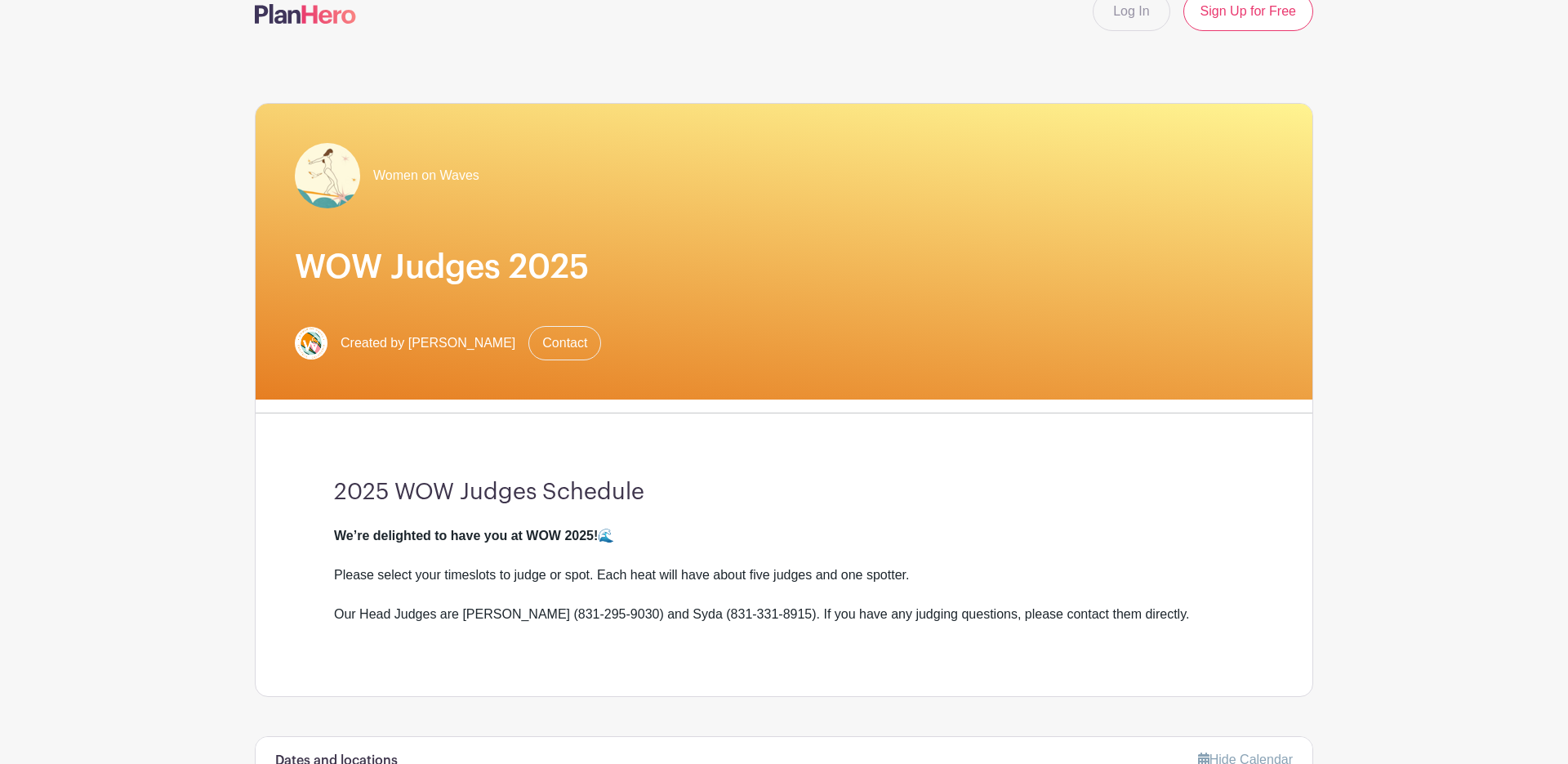
scroll to position [0, 0]
